Goal: Task Accomplishment & Management: Manage account settings

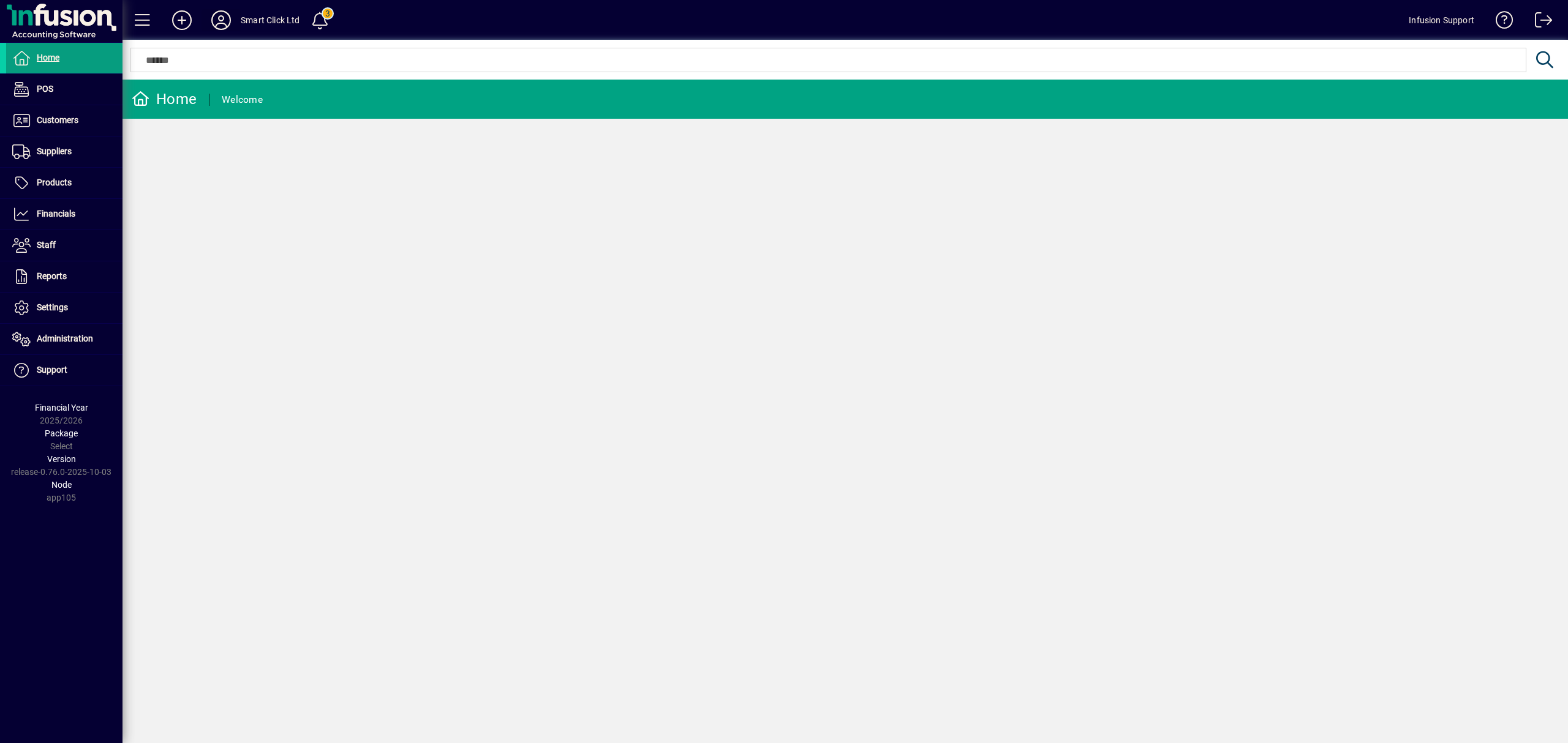
drag, startPoint x: 0, startPoint y: 0, endPoint x: 215, endPoint y: 20, distance: 215.9
click at [215, 20] on icon at bounding box center [221, 20] width 24 height 20
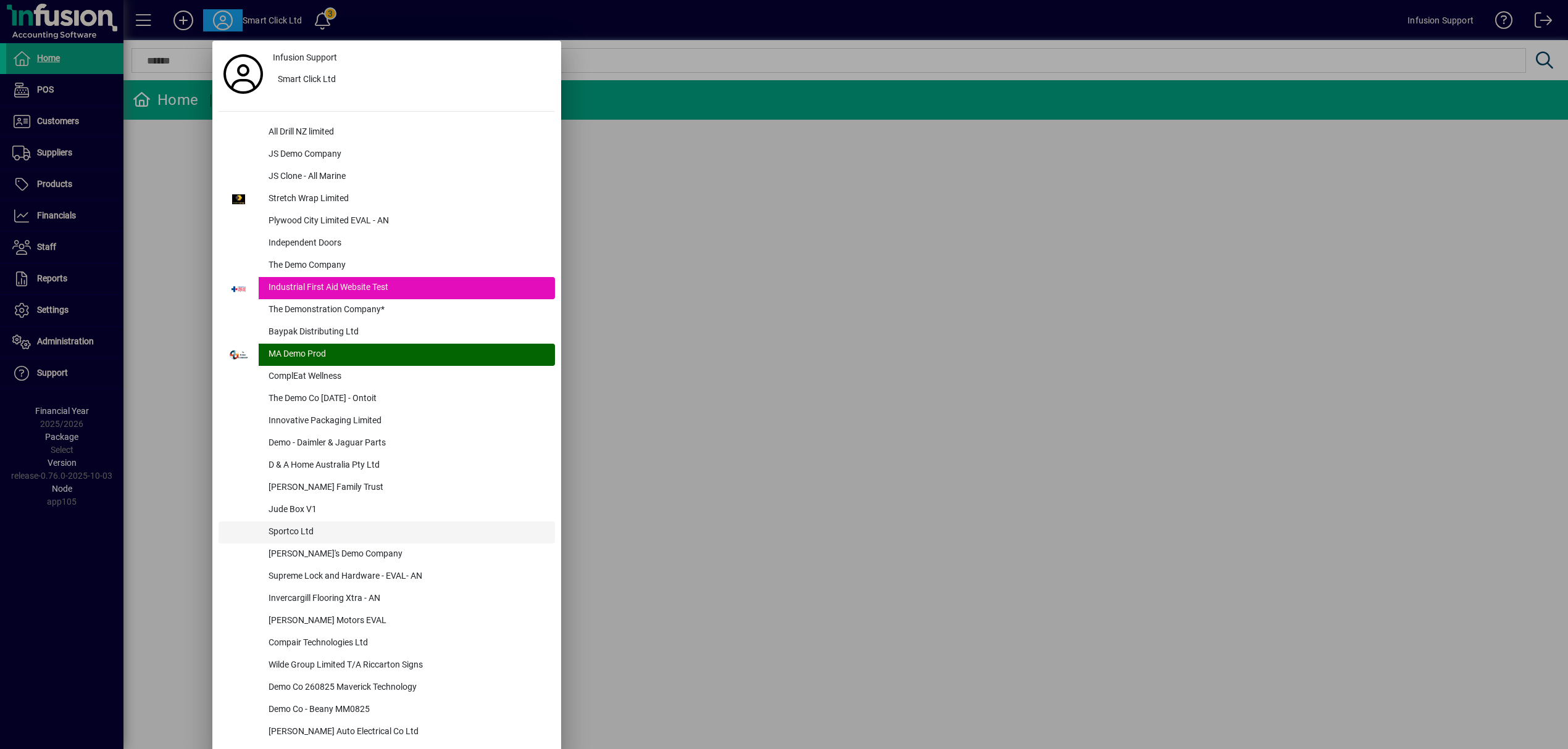
click at [292, 533] on div "Sportco Ltd" at bounding box center [406, 533] width 297 height 23
